Goal: Find specific page/section: Find specific page/section

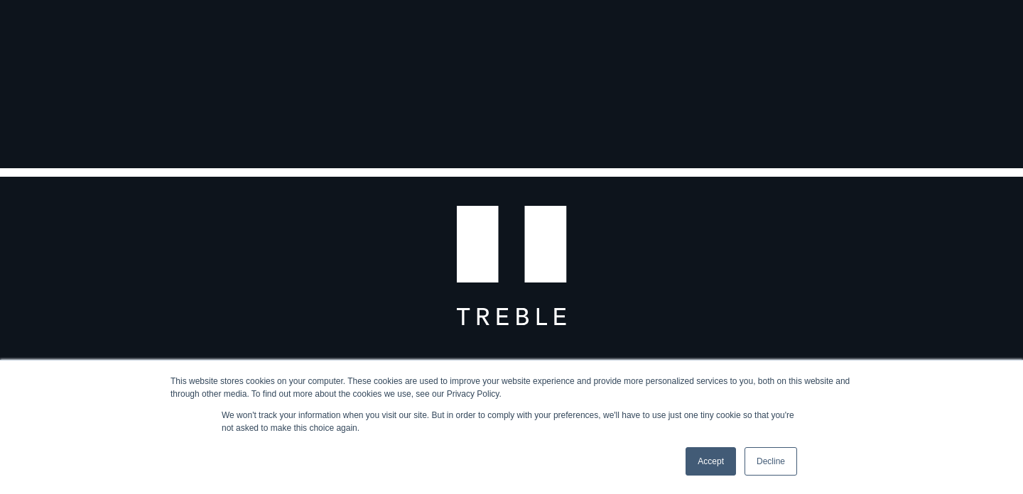
click at [710, 455] on link "Accept" at bounding box center [711, 462] width 50 height 28
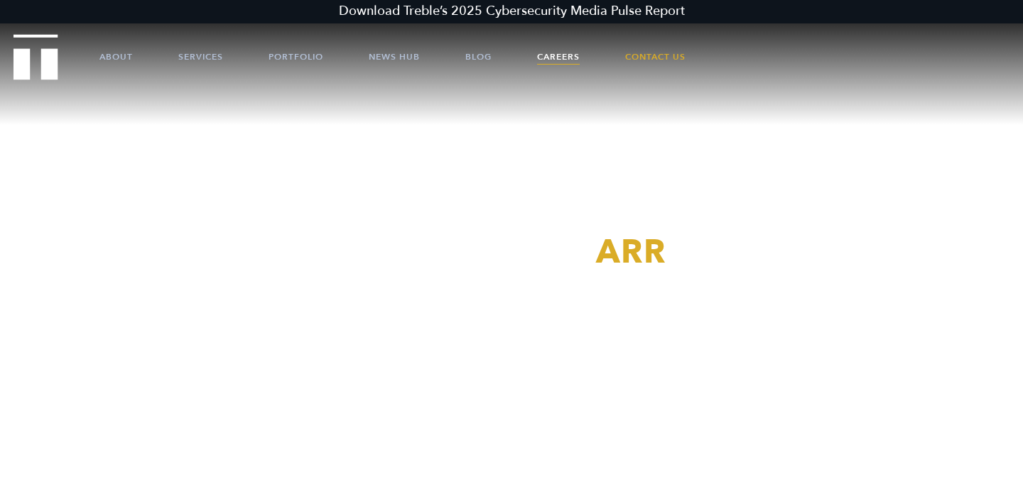
click at [573, 58] on link "Careers" at bounding box center [558, 57] width 43 height 43
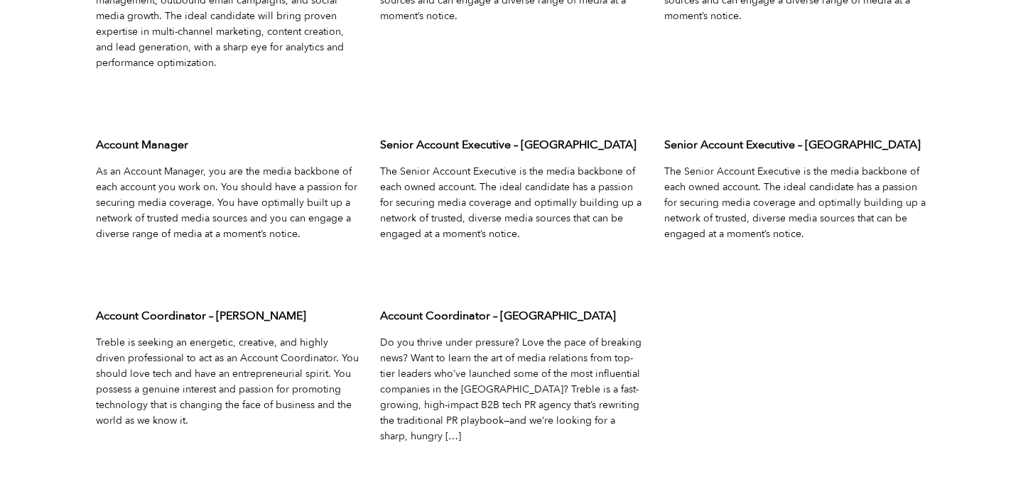
scroll to position [4690, 0]
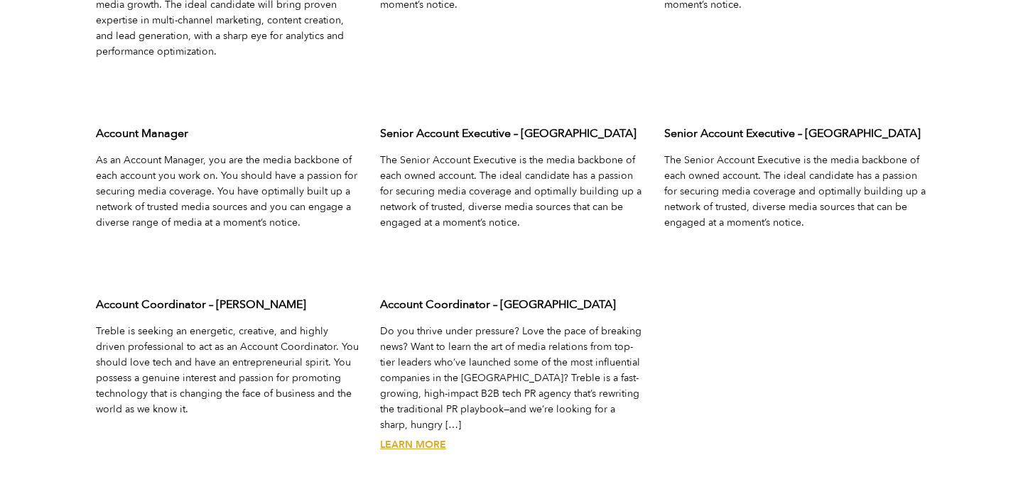
click at [440, 422] on div "Account Coordinator – [GEOGRAPHIC_DATA] Do you thrive under pressure? Love the …" at bounding box center [511, 387] width 284 height 202
click at [427, 438] on link "Learn More" at bounding box center [413, 444] width 66 height 13
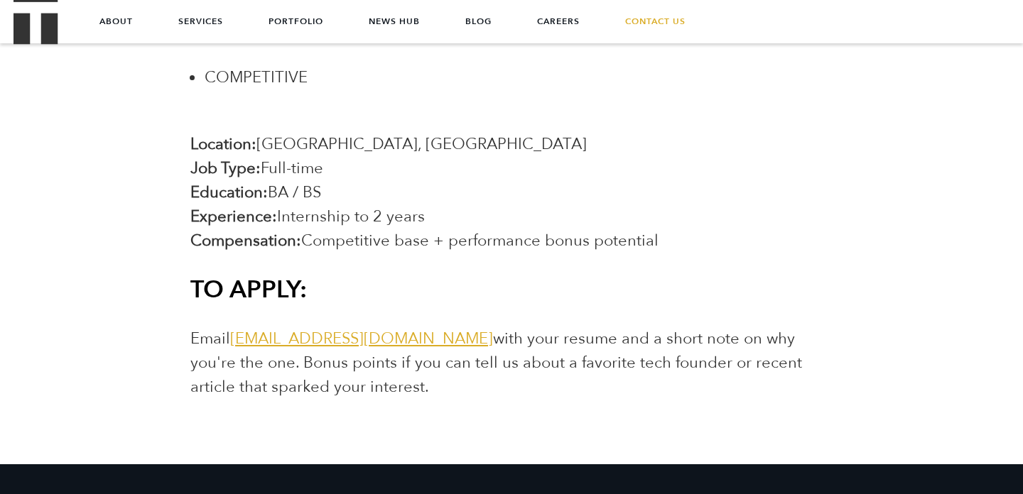
scroll to position [2505, 0]
